Goal: Transaction & Acquisition: Purchase product/service

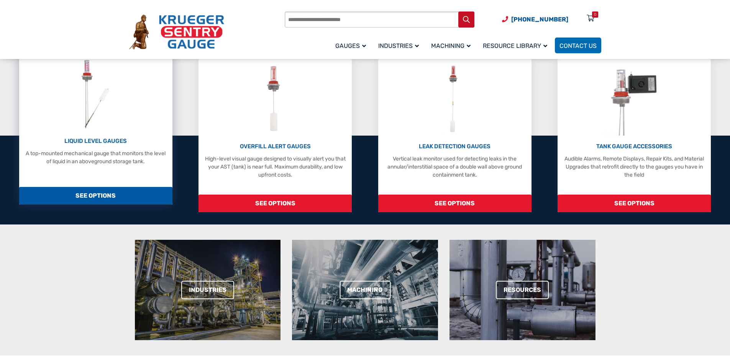
click at [108, 139] on p "LIQUID LEVEL GAUGES" at bounding box center [96, 141] width 146 height 9
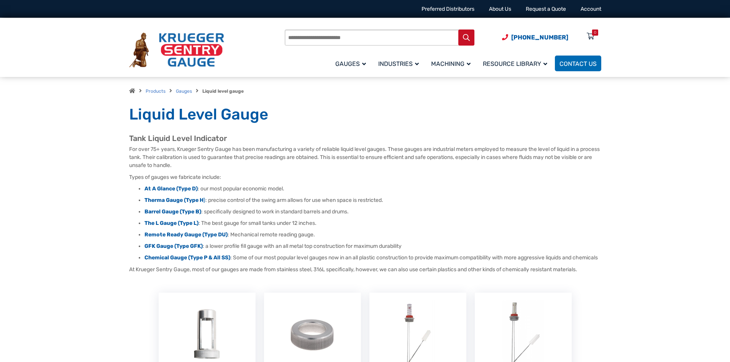
click at [144, 62] on img at bounding box center [176, 50] width 95 height 35
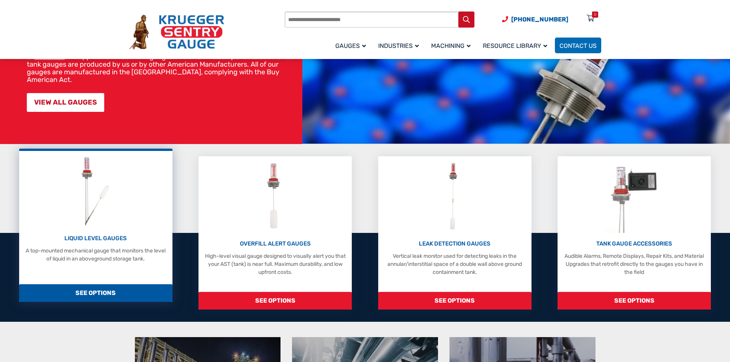
scroll to position [192, 0]
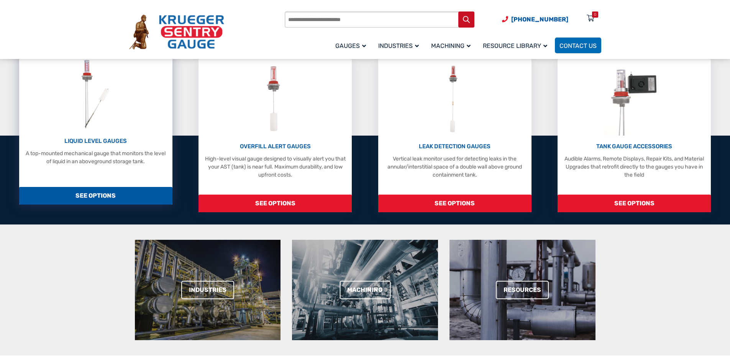
click at [105, 149] on div "LIQUID LEVEL GAUGES A top-mounted mechanical gauge that monitors the level of l…" at bounding box center [96, 151] width 146 height 29
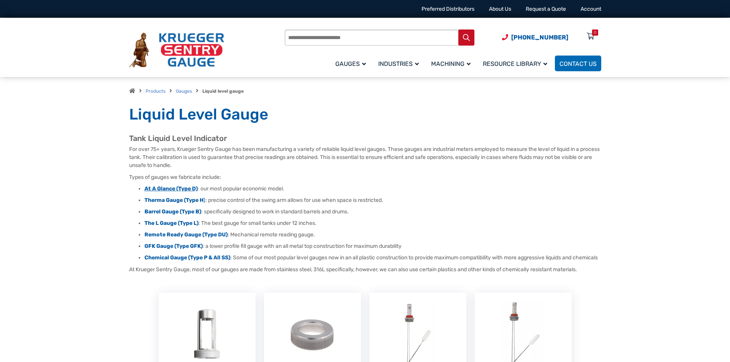
click at [176, 187] on strong "At A Glance (Type D)" at bounding box center [170, 188] width 53 height 7
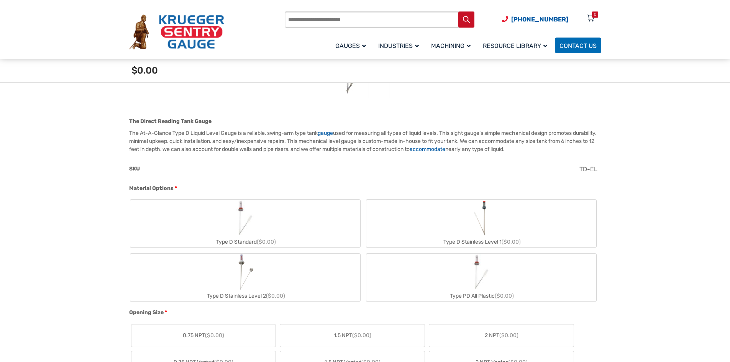
scroll to position [230, 0]
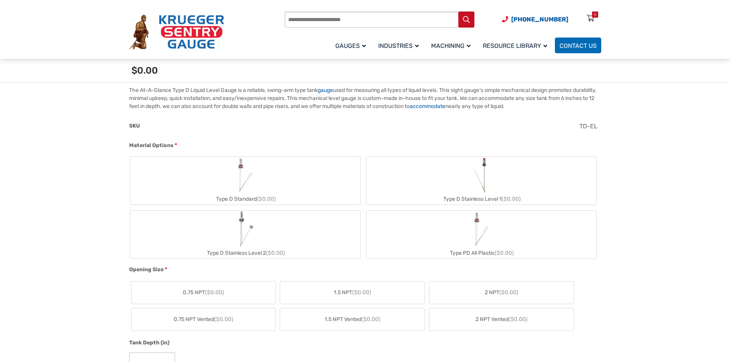
click at [297, 180] on label "Type D Standard ($0.00)" at bounding box center [245, 181] width 230 height 48
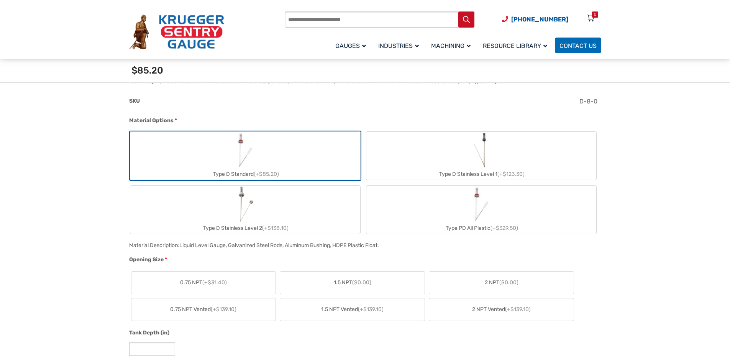
scroll to position [268, 0]
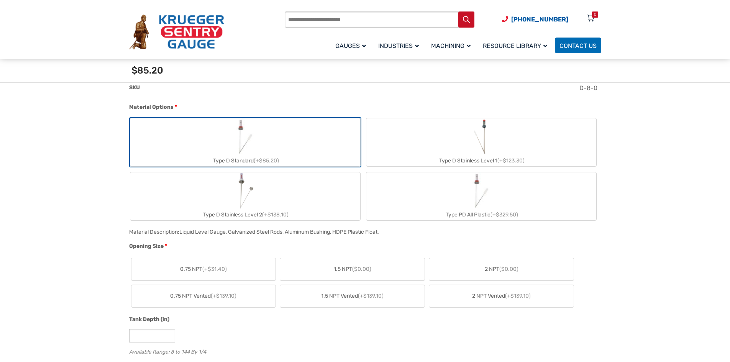
click at [297, 144] on label "Type D Standard (+$85.20)" at bounding box center [245, 142] width 230 height 48
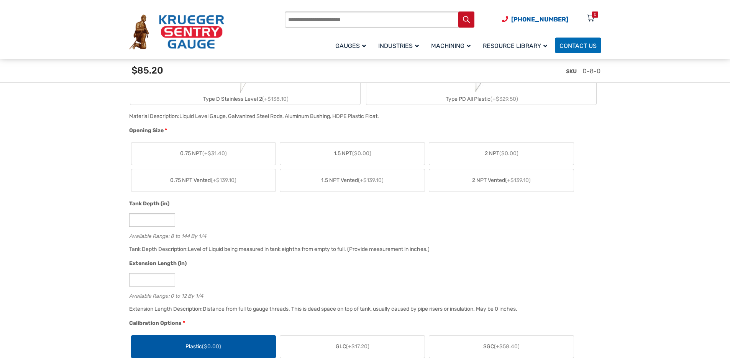
scroll to position [345, 0]
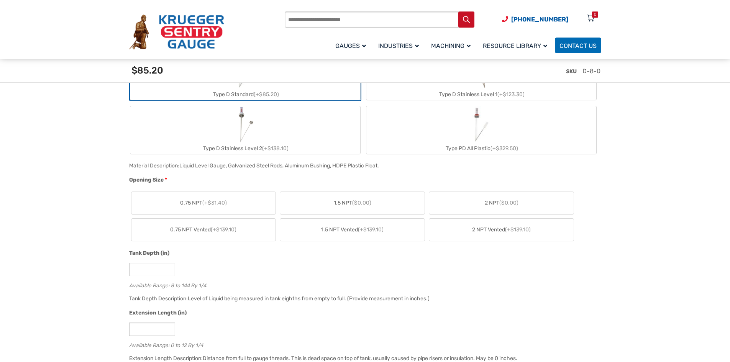
click at [491, 227] on span "2 NPT Vented (+$139.10)" at bounding box center [501, 230] width 59 height 8
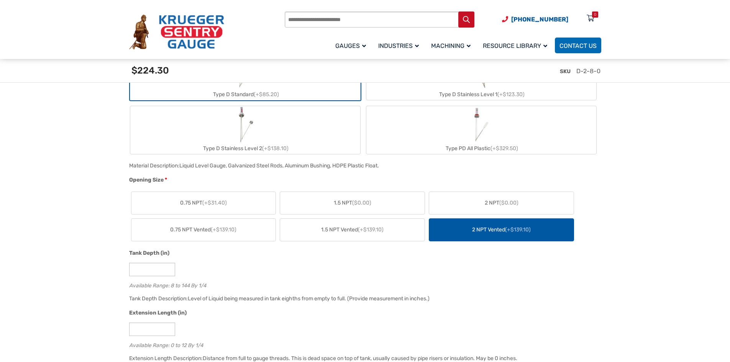
click at [476, 208] on label "2 NPT ($0.00)" at bounding box center [501, 203] width 144 height 22
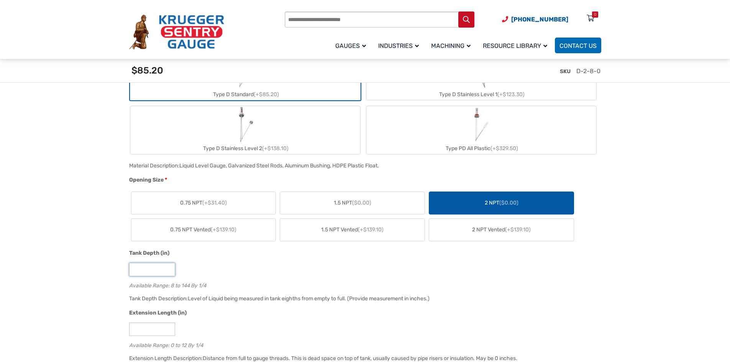
click at [157, 272] on input "*" at bounding box center [152, 269] width 46 height 13
click at [158, 272] on input "*" at bounding box center [152, 269] width 46 height 13
type input "**"
click at [262, 276] on div "**" at bounding box center [363, 269] width 468 height 13
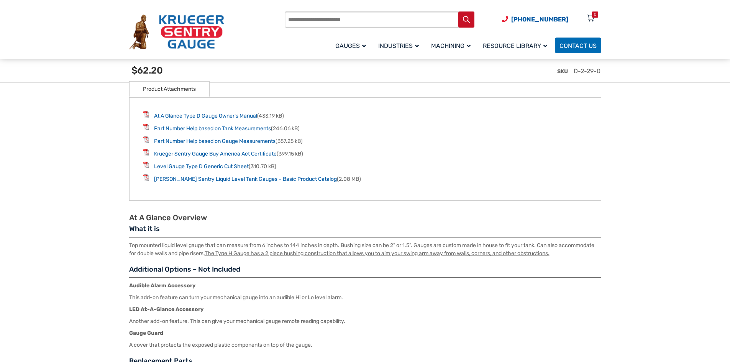
scroll to position [996, 0]
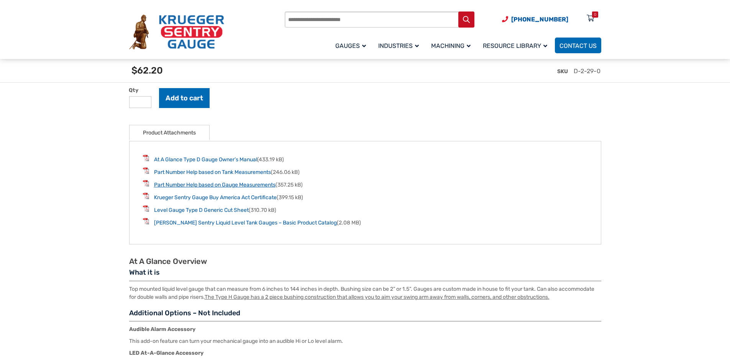
click at [242, 185] on link "Part Number Help based on Gauge Measurements" at bounding box center [214, 185] width 121 height 7
